Goal: Transaction & Acquisition: Purchase product/service

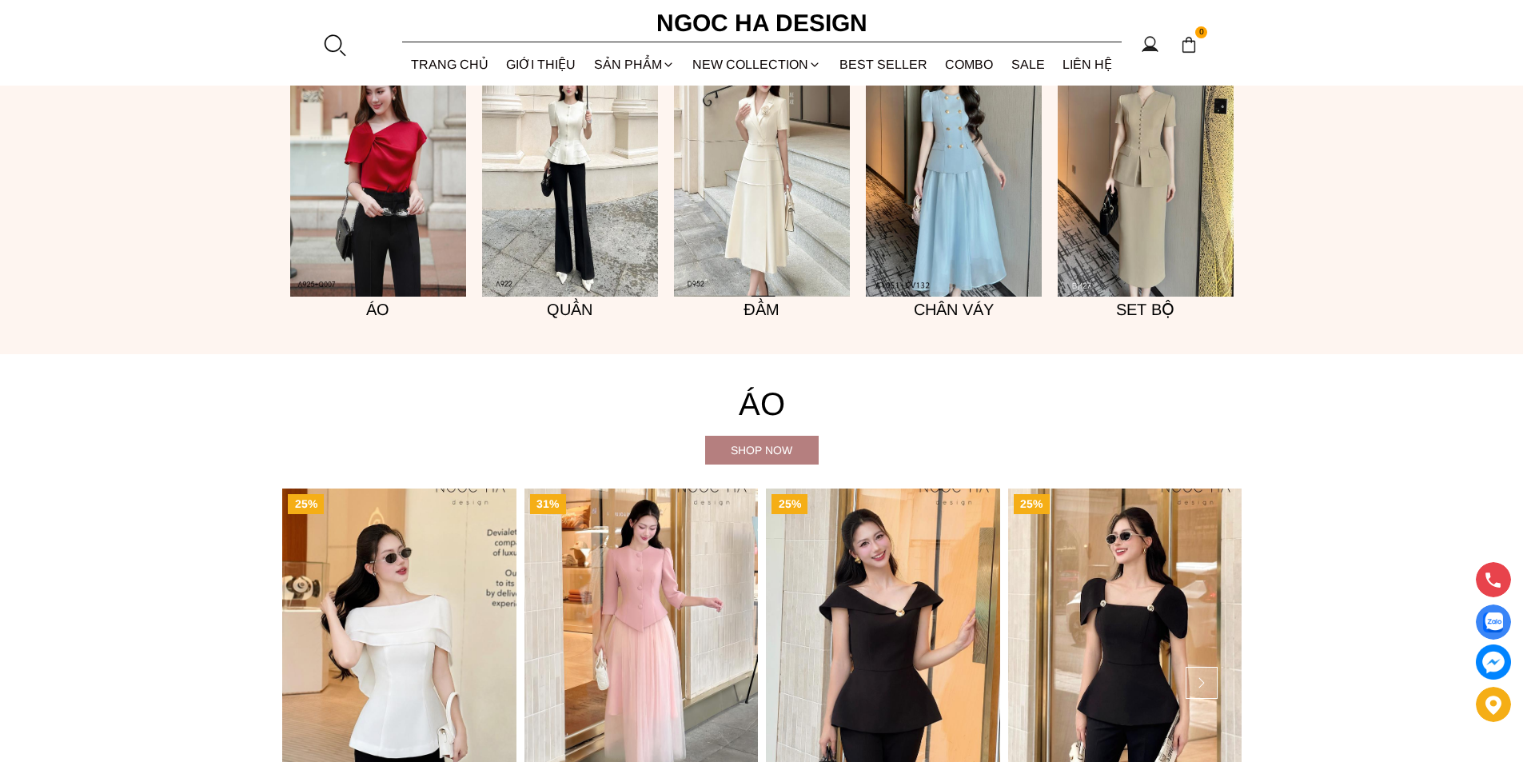
scroll to position [1439, 0]
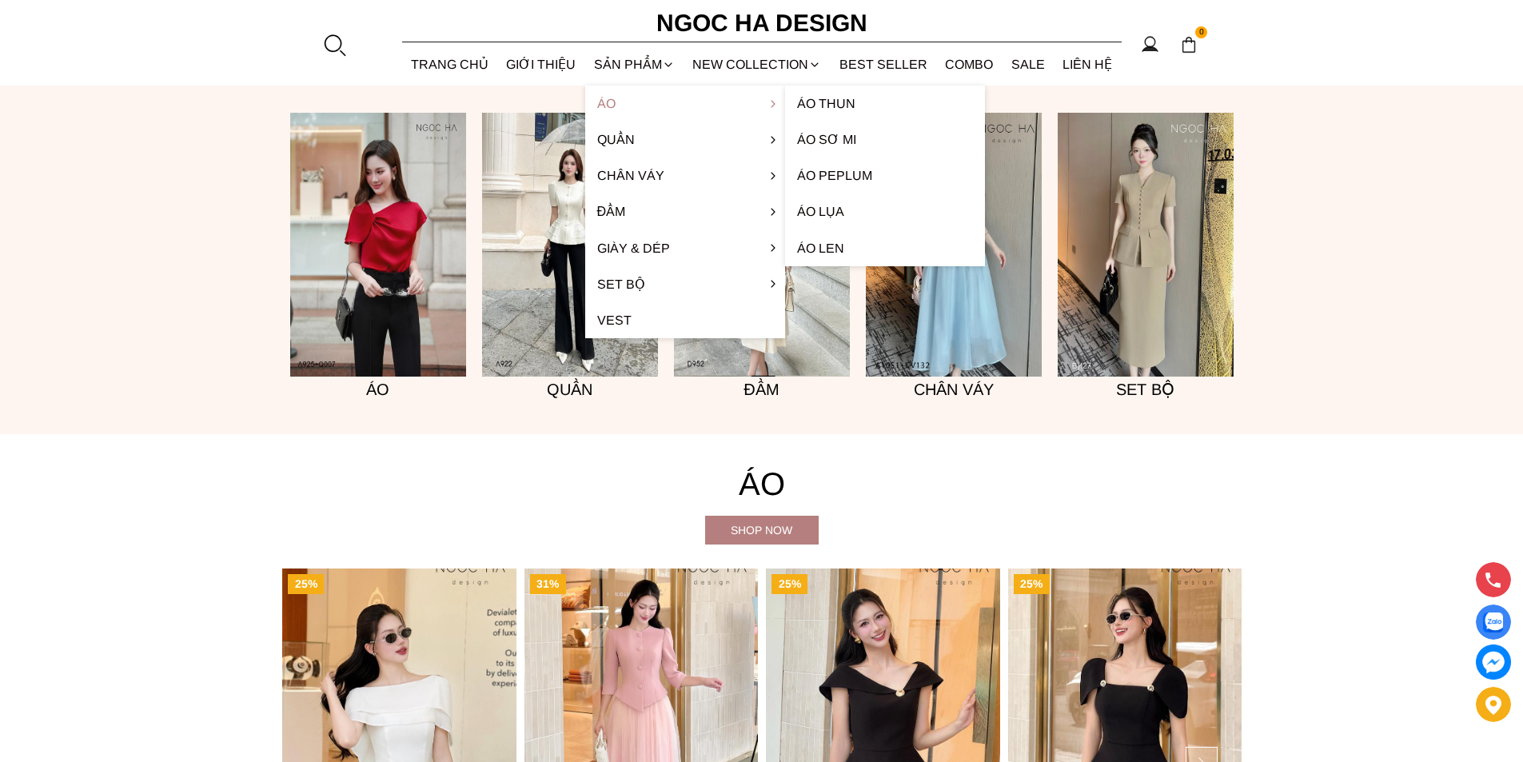
click at [610, 96] on link "Áo" at bounding box center [685, 104] width 200 height 36
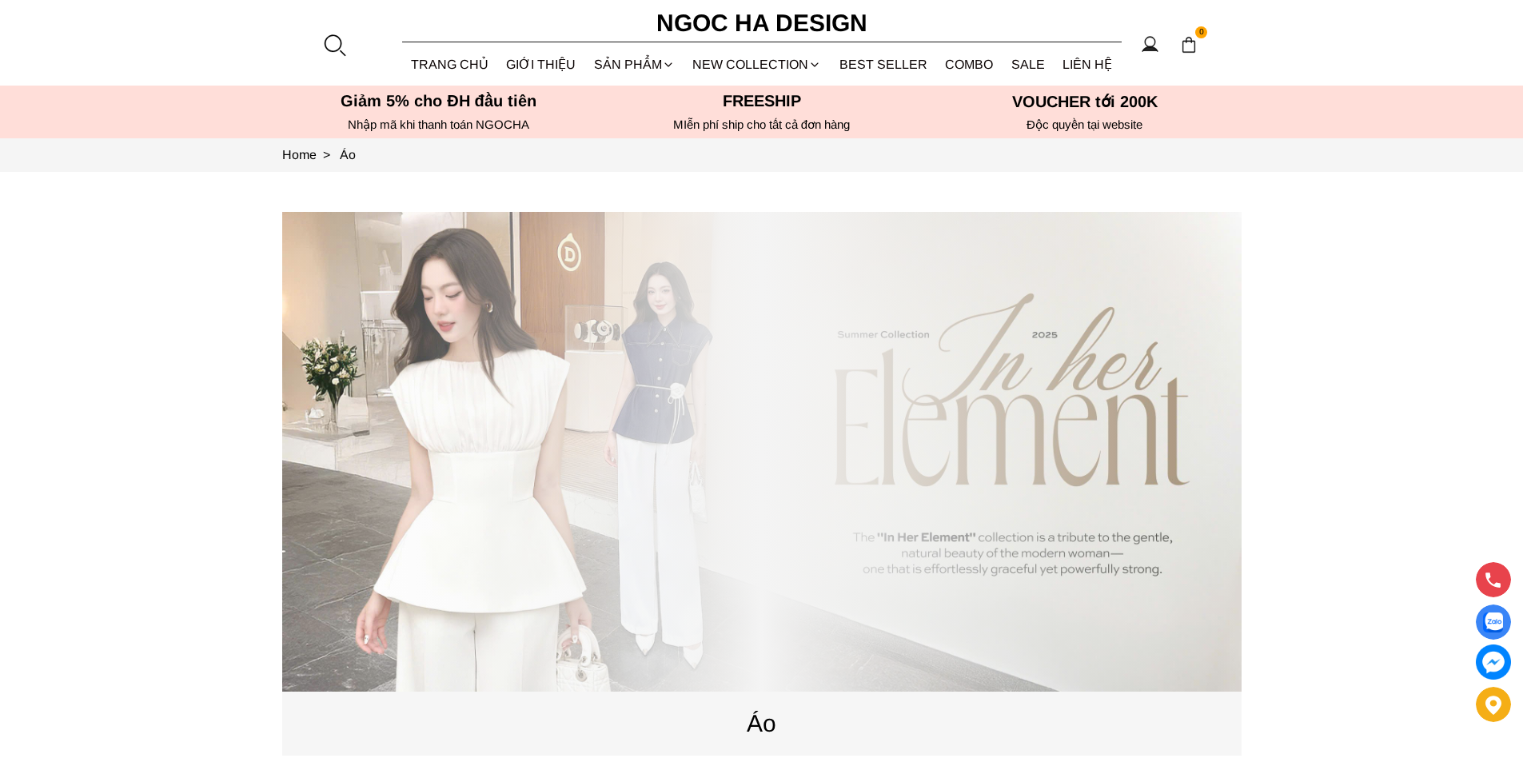
scroll to position [80, 0]
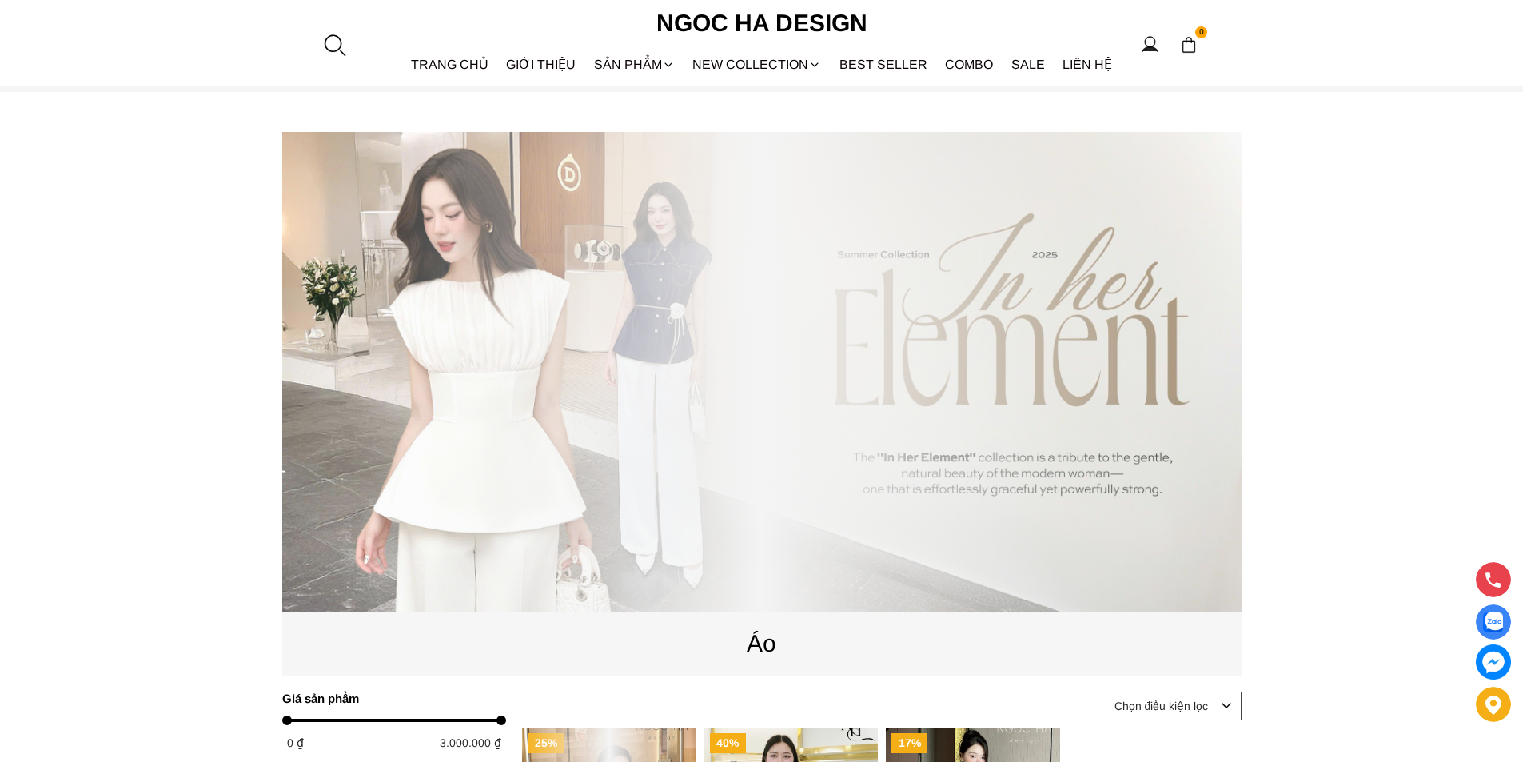
click at [396, 546] on div at bounding box center [761, 372] width 959 height 480
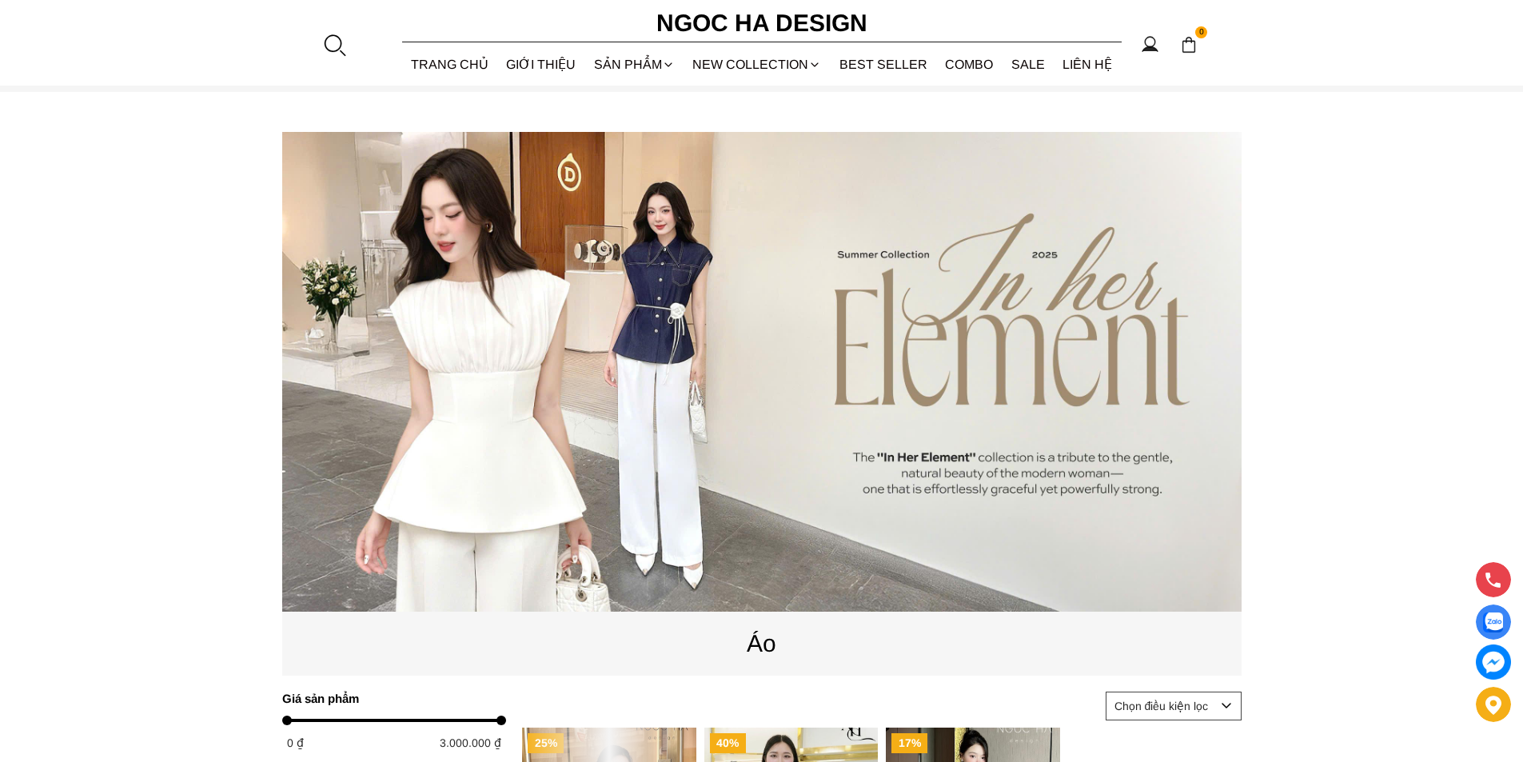
scroll to position [480, 0]
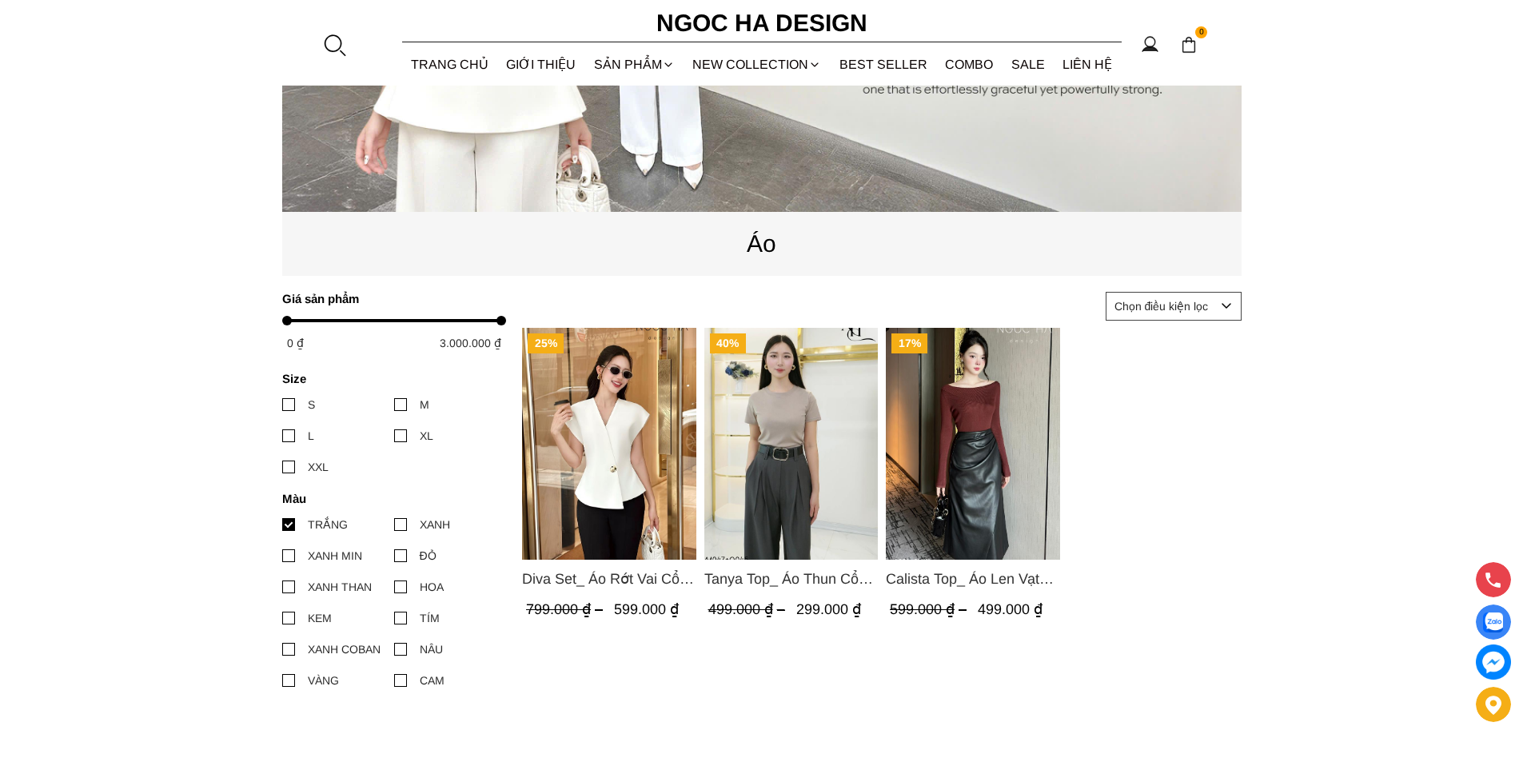
click at [402, 619] on div at bounding box center [400, 618] width 13 height 13
click at [394, 618] on input "TÍM" at bounding box center [394, 618] width 0 height 0
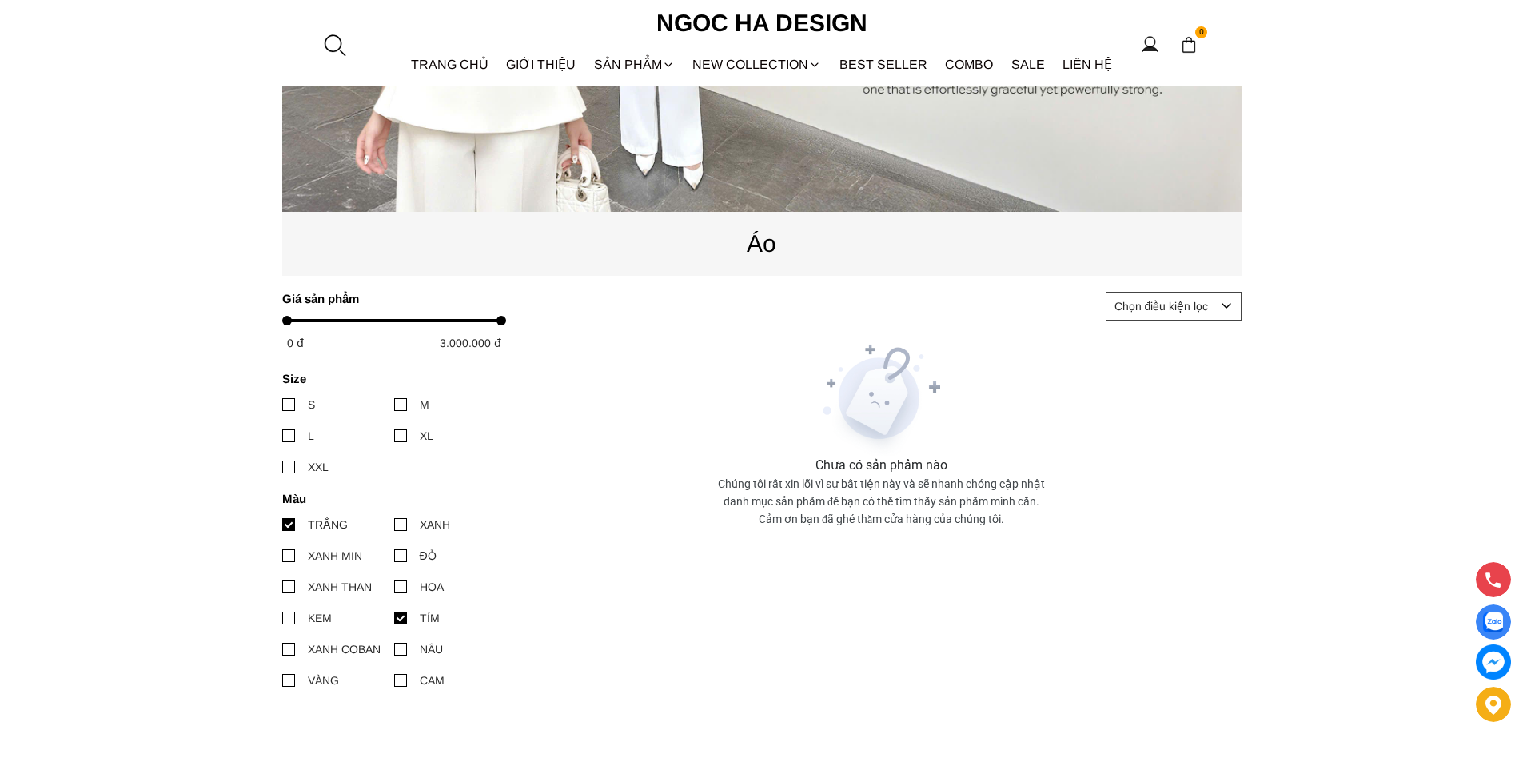
click at [401, 614] on div at bounding box center [400, 618] width 13 height 13
click at [394, 618] on input "TÍM" at bounding box center [394, 618] width 0 height 0
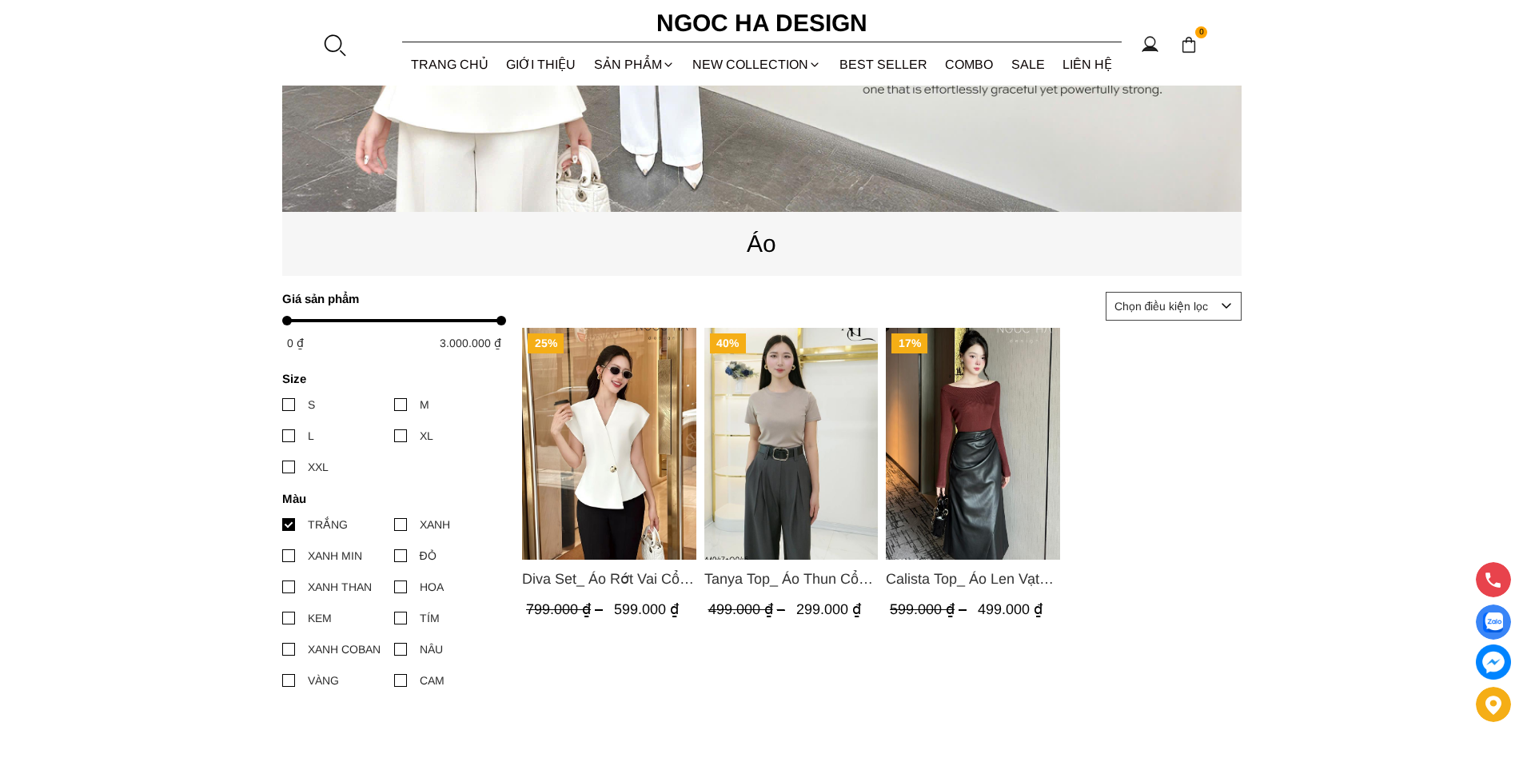
click at [290, 526] on div at bounding box center [288, 524] width 13 height 13
click at [282, 524] on input "TRẮNG" at bounding box center [282, 524] width 0 height 0
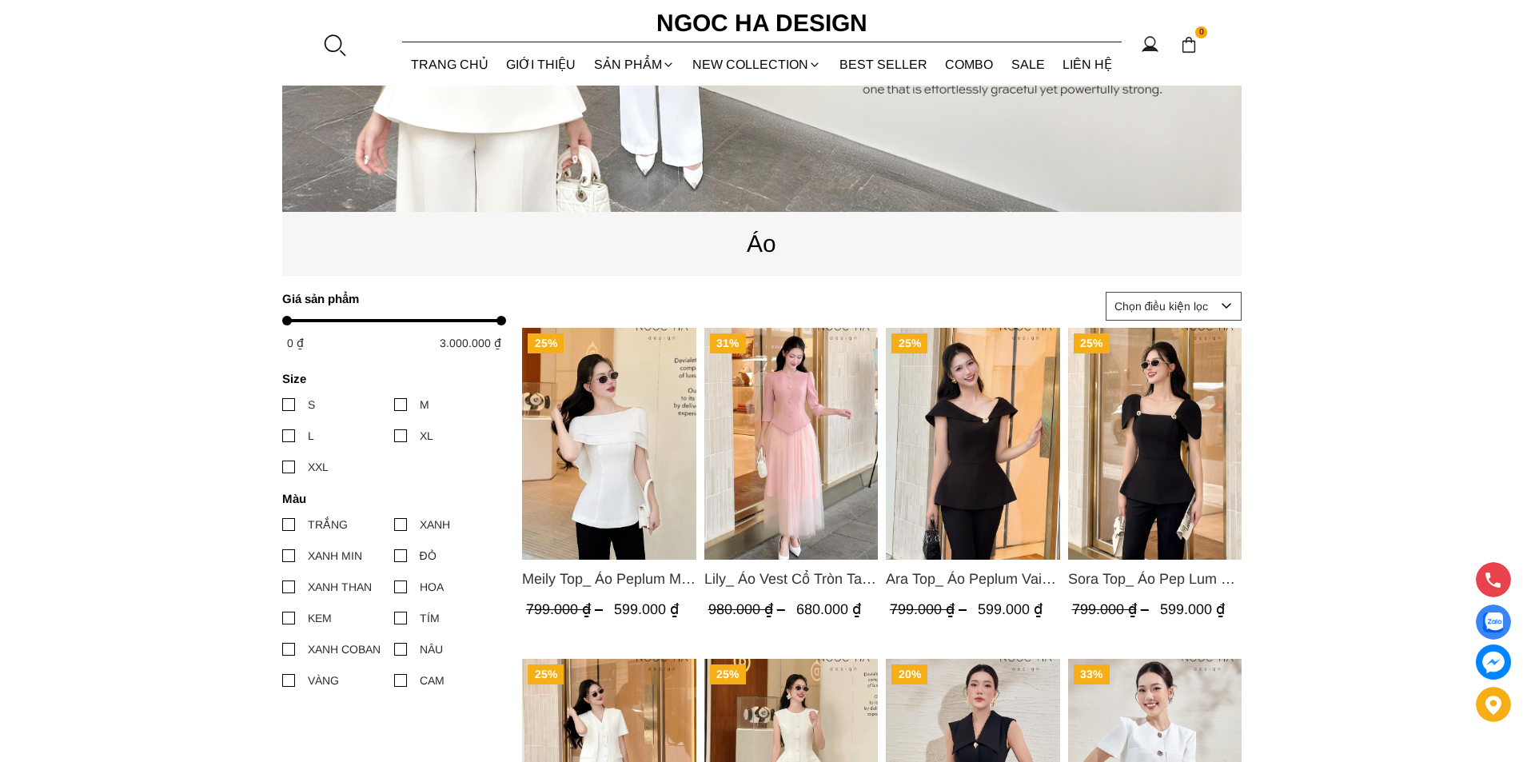
click at [399, 619] on div at bounding box center [400, 618] width 13 height 13
click at [394, 618] on input "TÍM" at bounding box center [394, 618] width 0 height 0
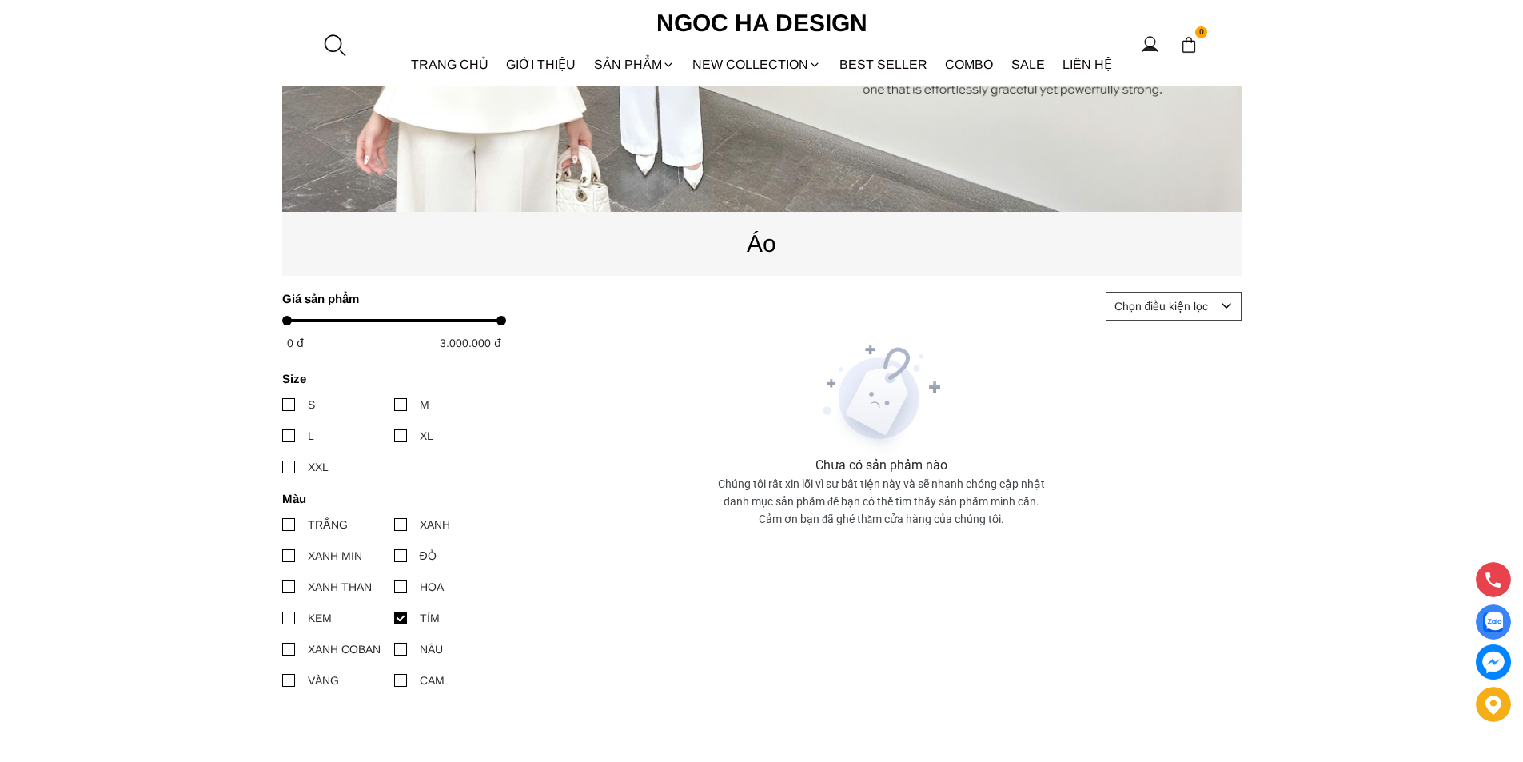
click at [292, 530] on div at bounding box center [288, 524] width 13 height 13
click at [282, 524] on input "TRẮNG" at bounding box center [282, 524] width 0 height 0
click at [412, 616] on label "TÍM" at bounding box center [450, 618] width 112 height 18
click at [394, 618] on input "TÍM" at bounding box center [394, 618] width 0 height 0
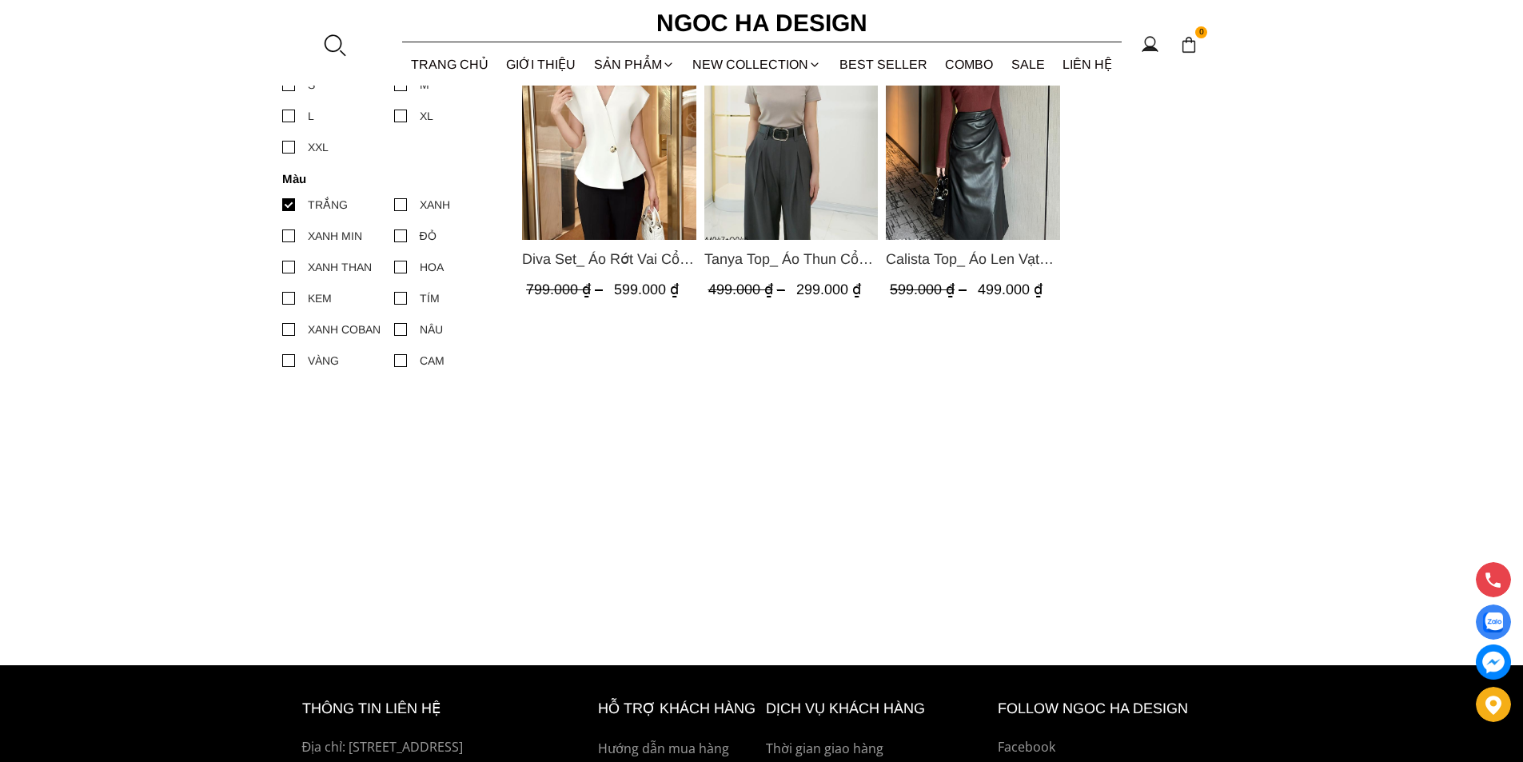
scroll to position [719, 0]
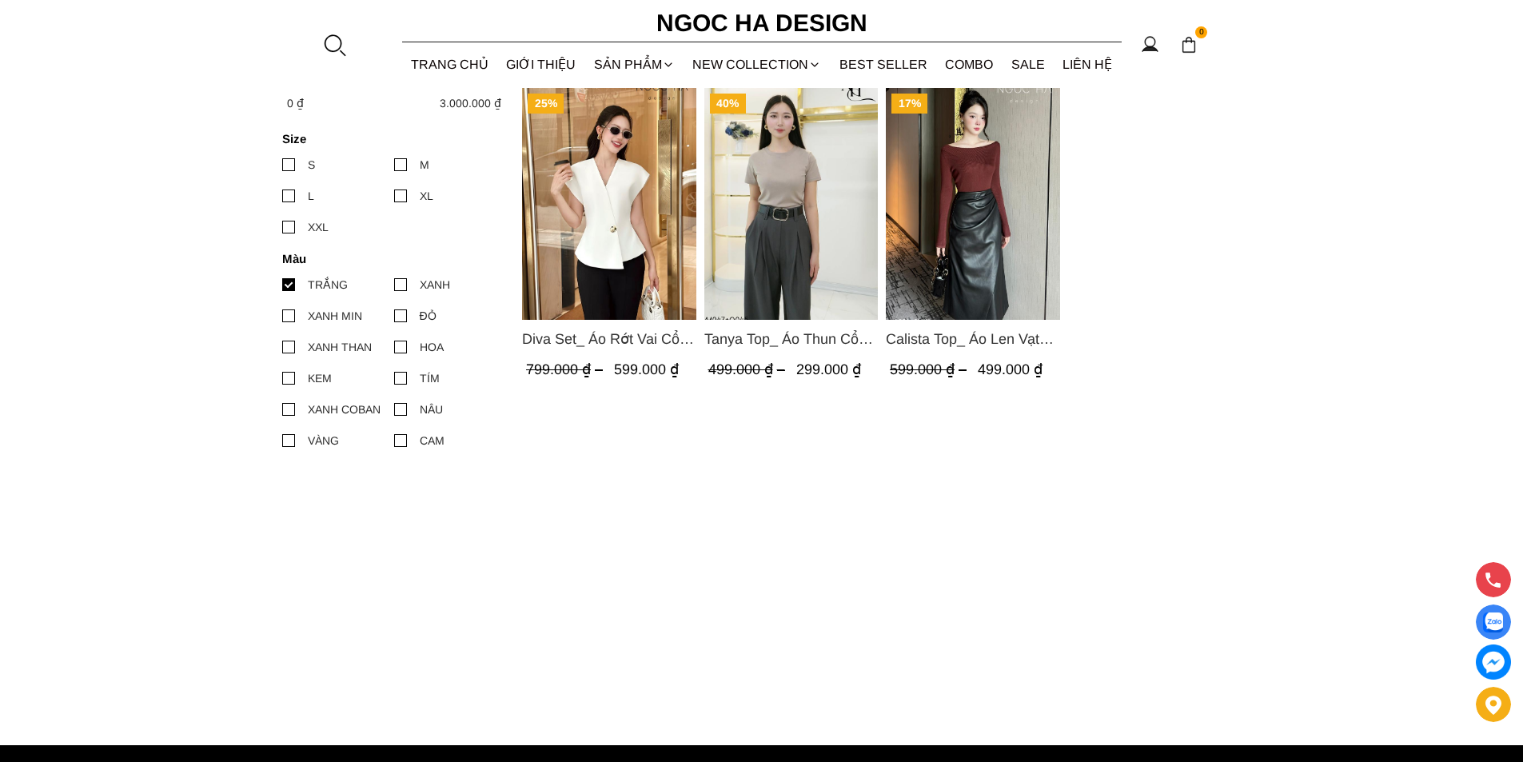
scroll to position [480, 0]
